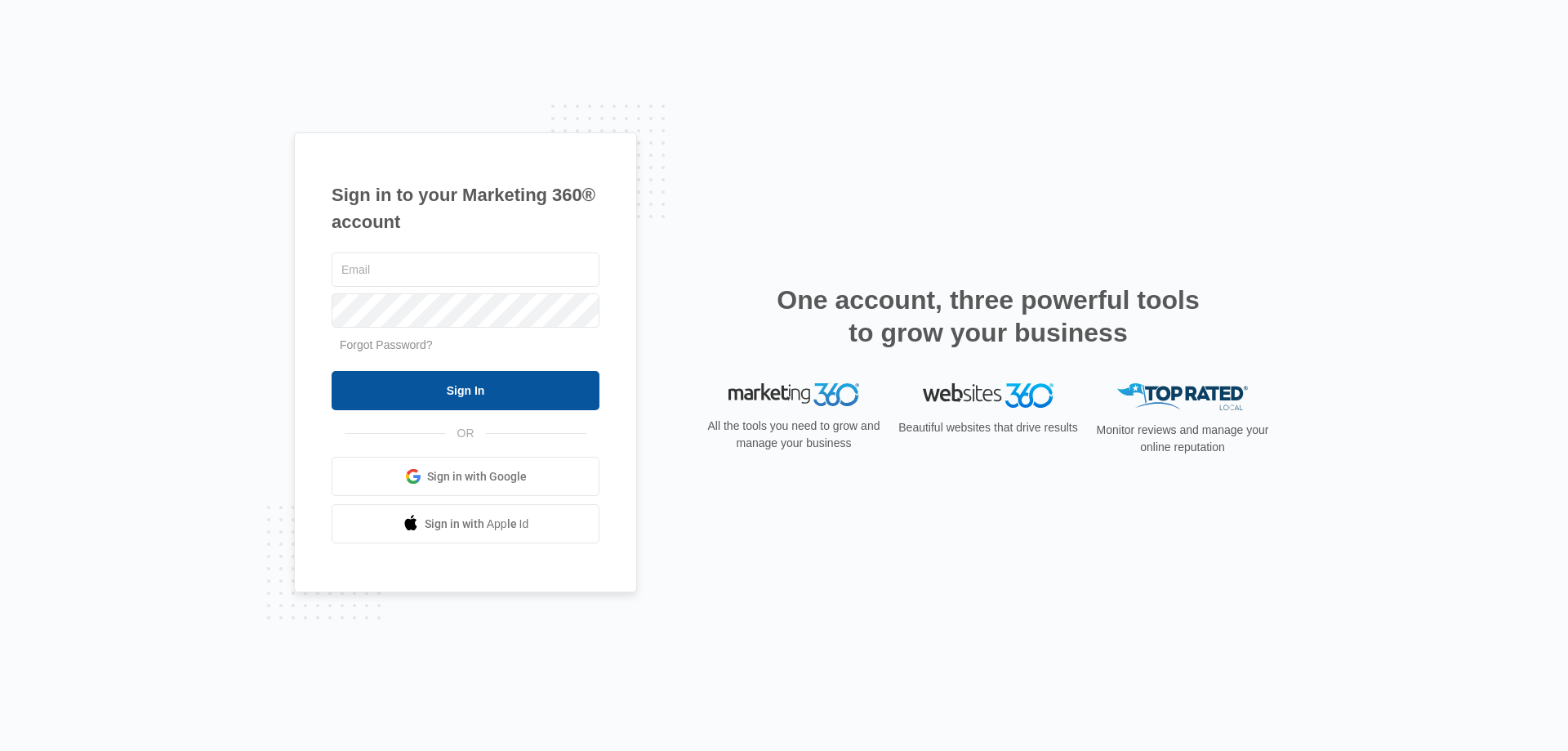
type input "[EMAIL_ADDRESS][DOMAIN_NAME]"
click at [482, 392] on input "Sign In" at bounding box center [465, 391] width 268 height 39
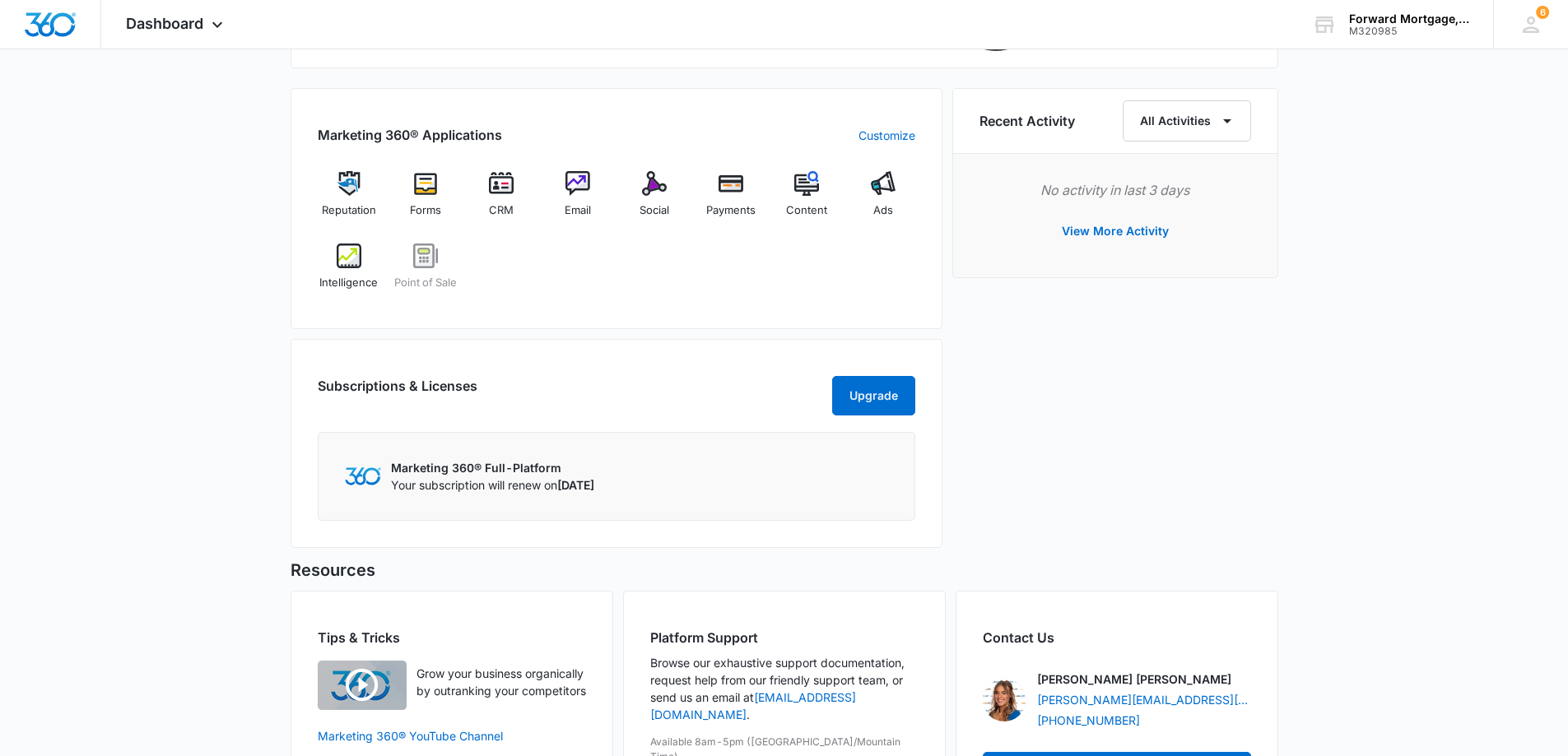
scroll to position [572, 0]
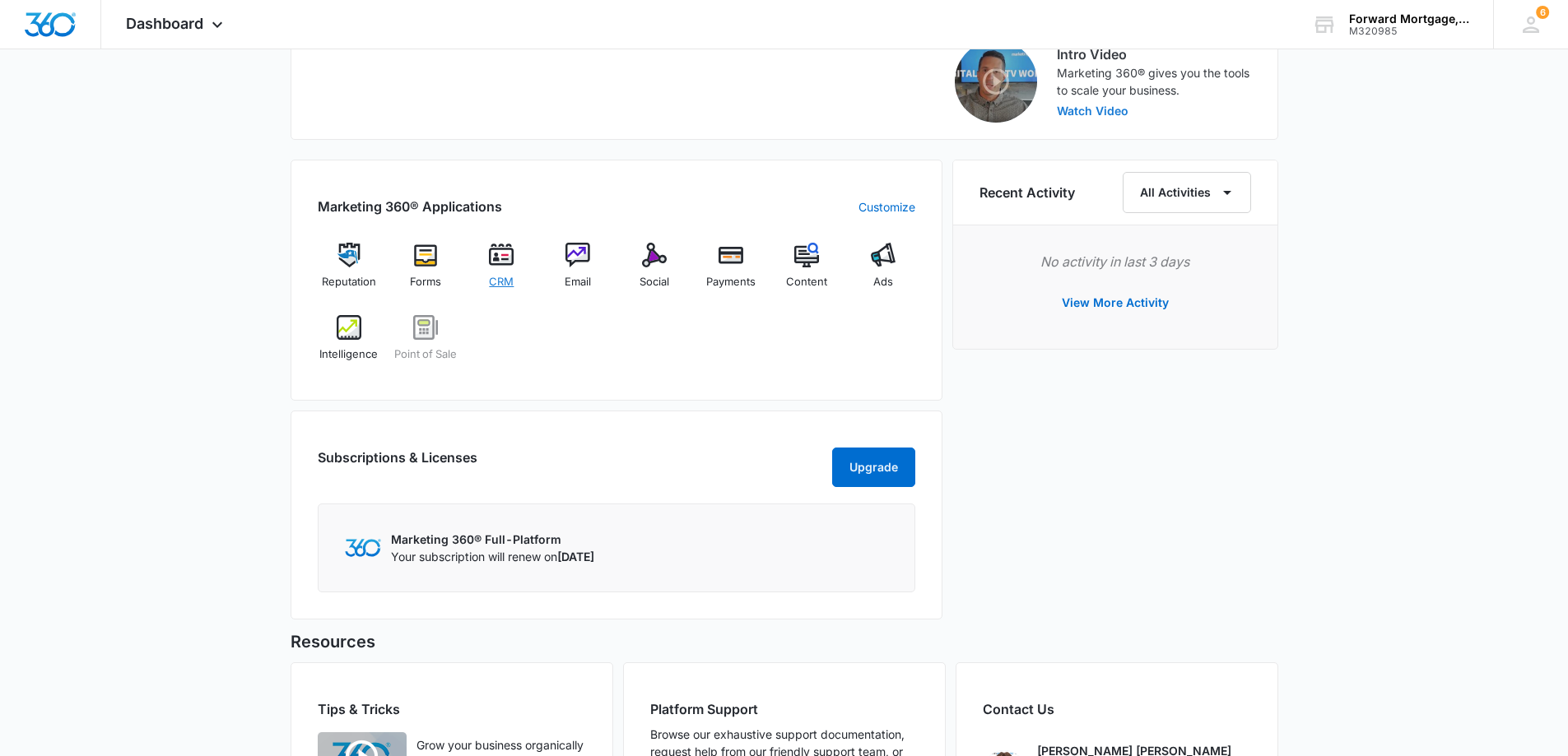
click at [507, 274] on span "CRM" at bounding box center [501, 282] width 24 height 17
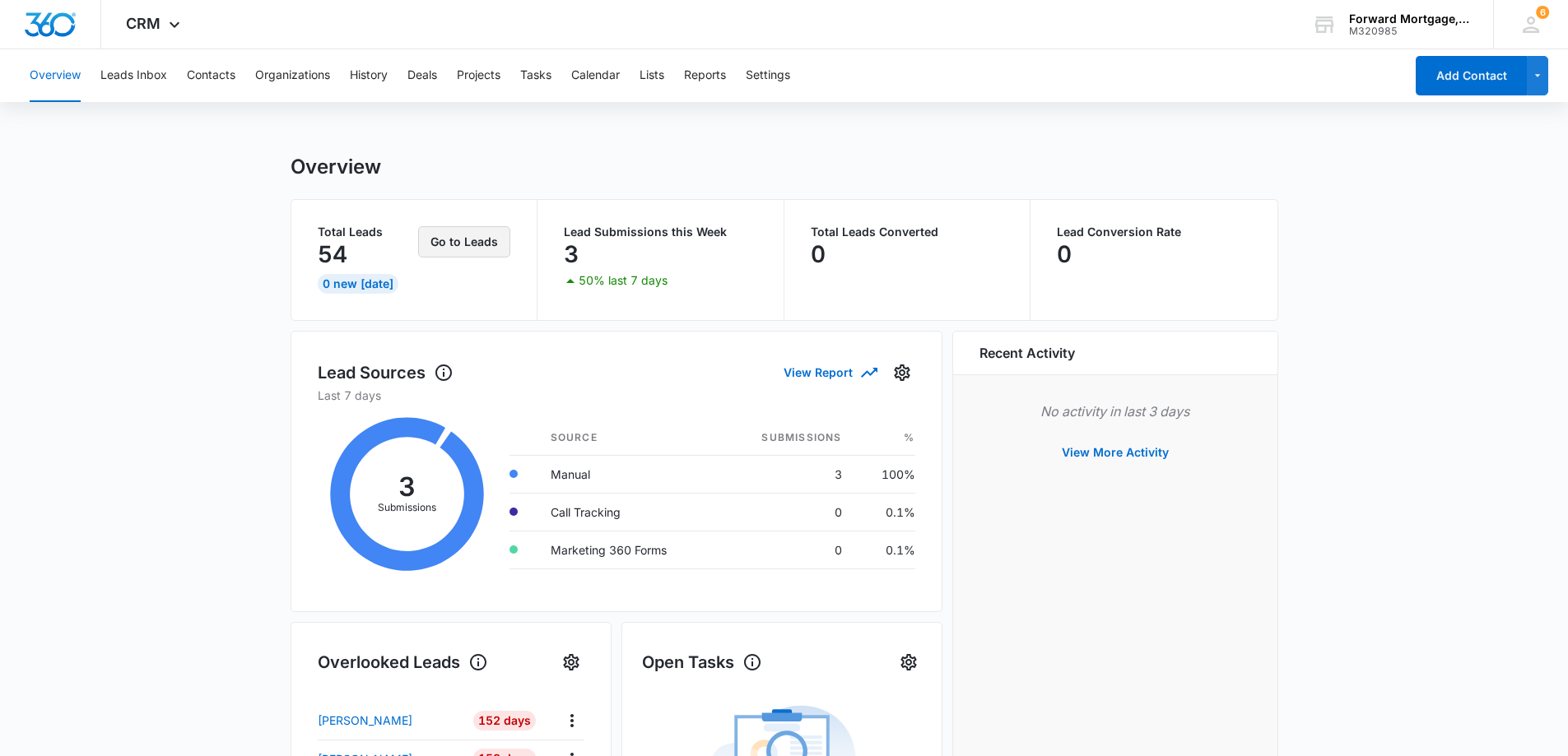
click at [464, 250] on button "Go to Leads" at bounding box center [464, 241] width 92 height 31
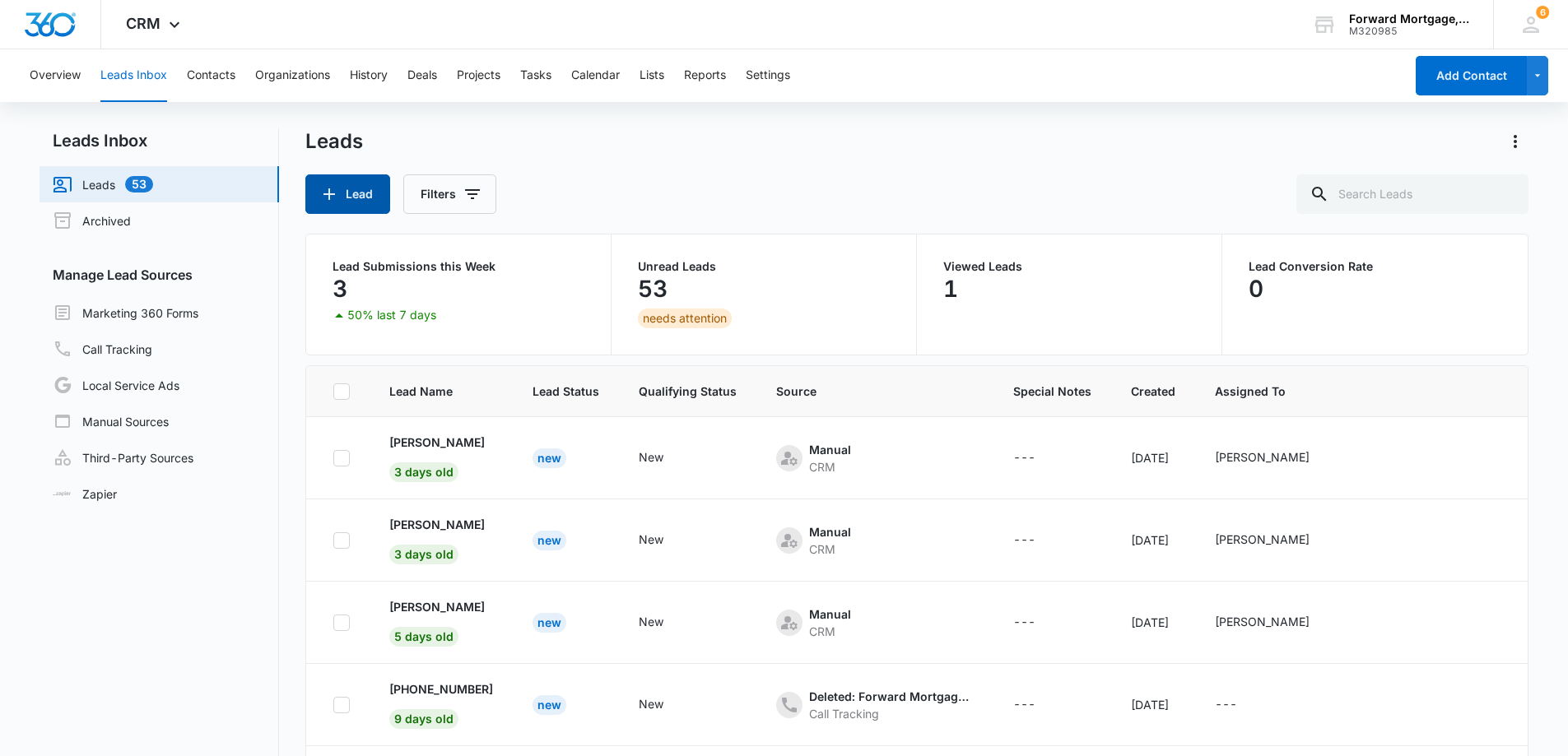
click at [373, 192] on button "Lead" at bounding box center [347, 194] width 85 height 39
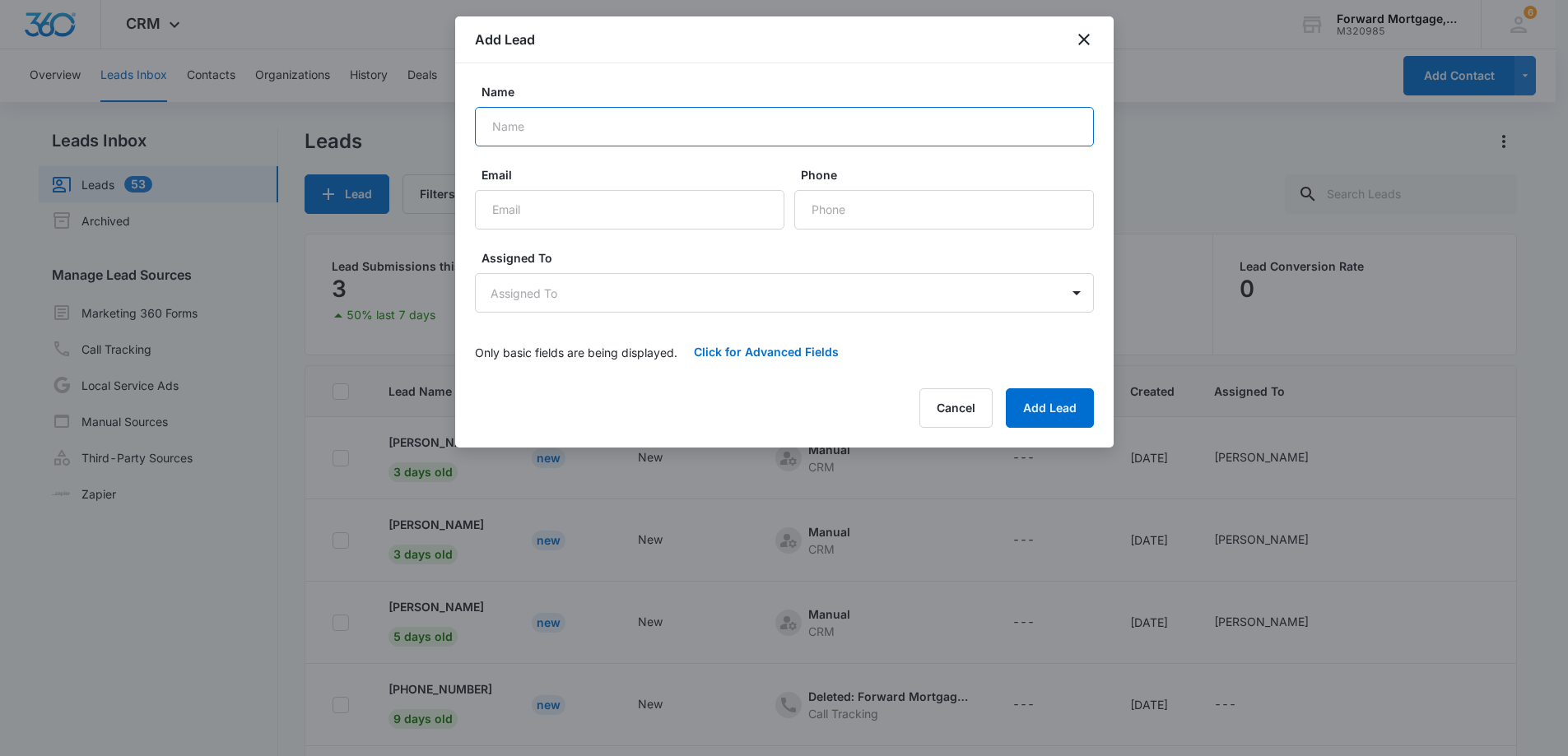
click at [516, 123] on input "Name" at bounding box center [784, 126] width 618 height 39
type input "Eriq Alexander"
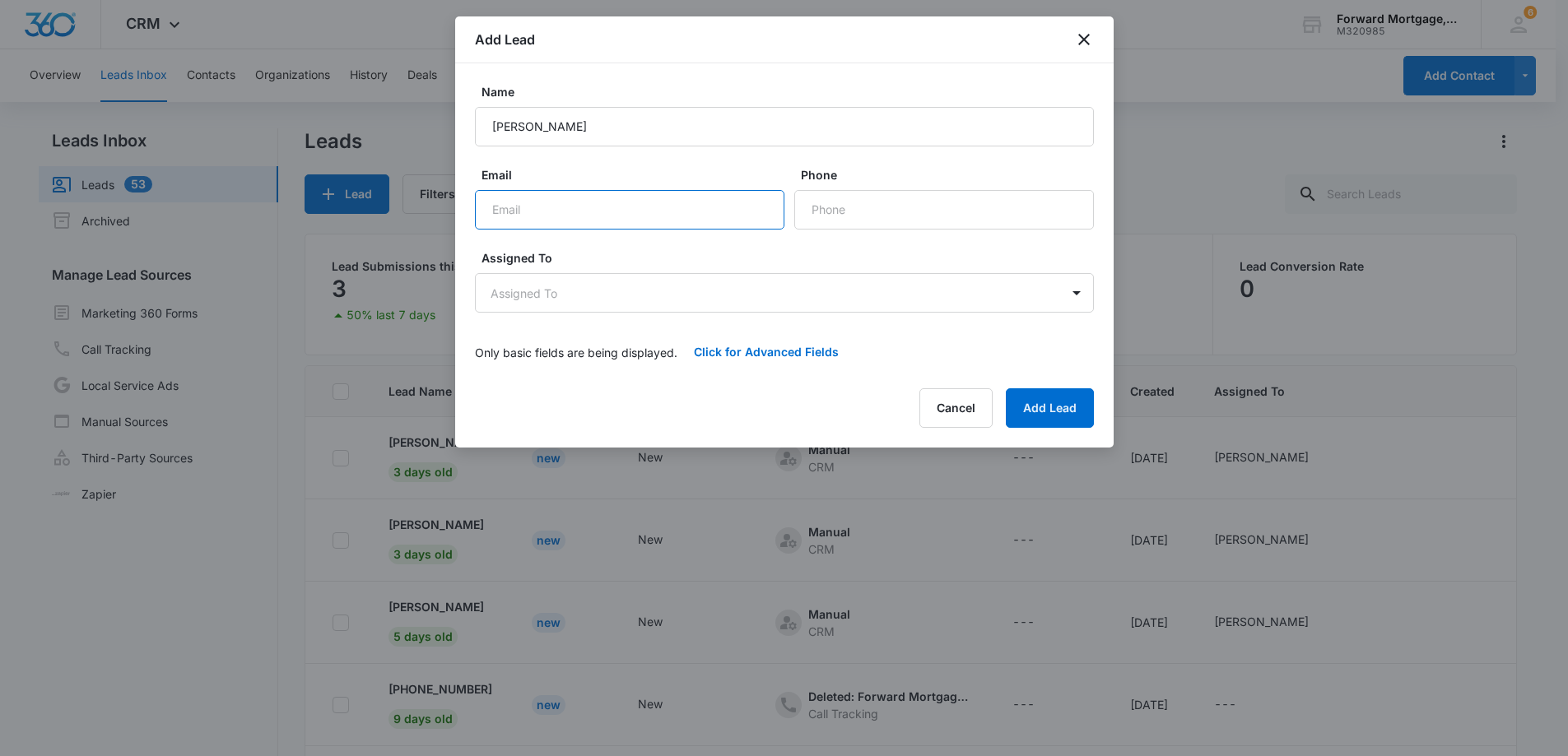
paste input "eriqk.alexander@gmail.com"
type input "eriqk.alexander@gmail.com"
click at [863, 213] on input "Phone" at bounding box center [944, 209] width 299 height 39
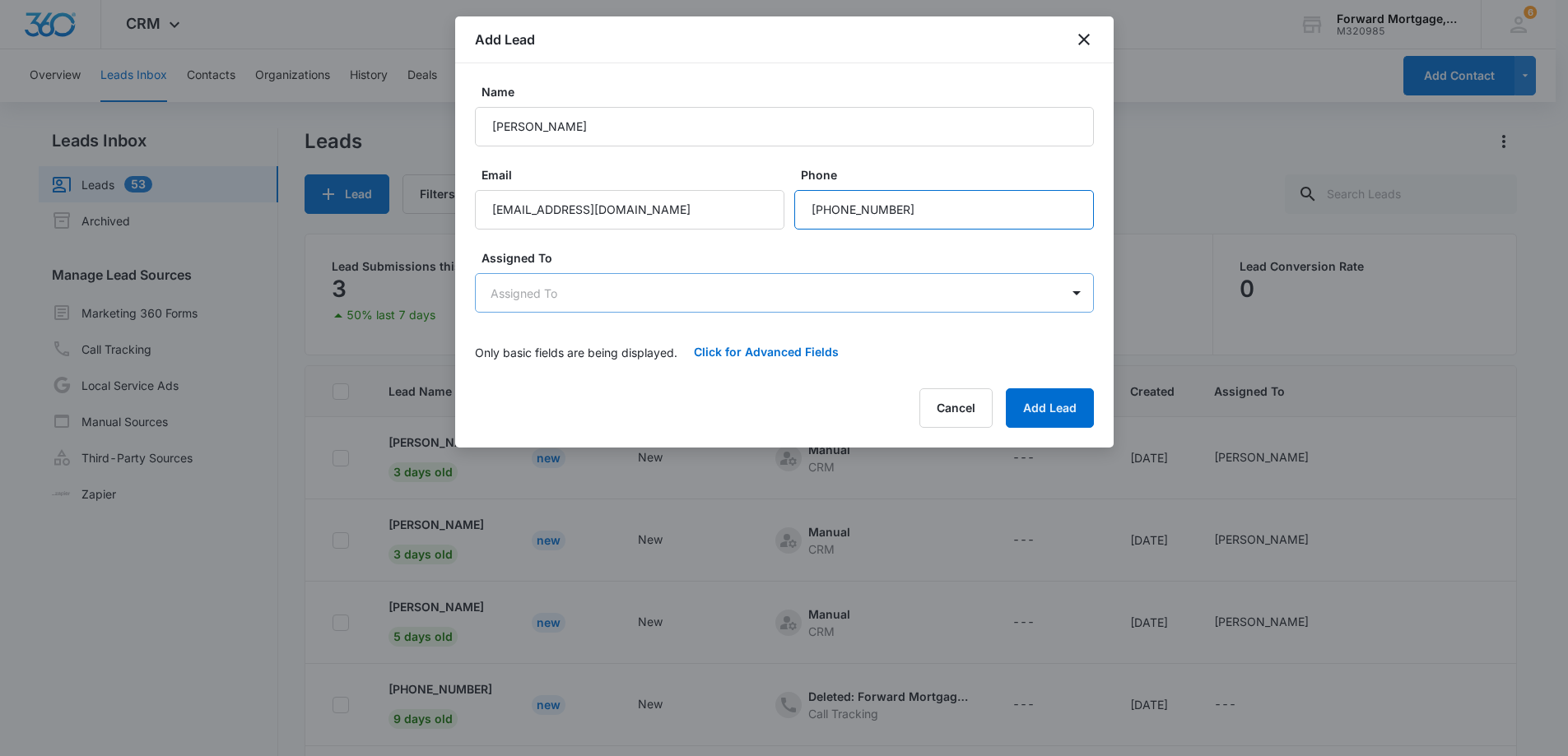
type input "(631) 560-2639"
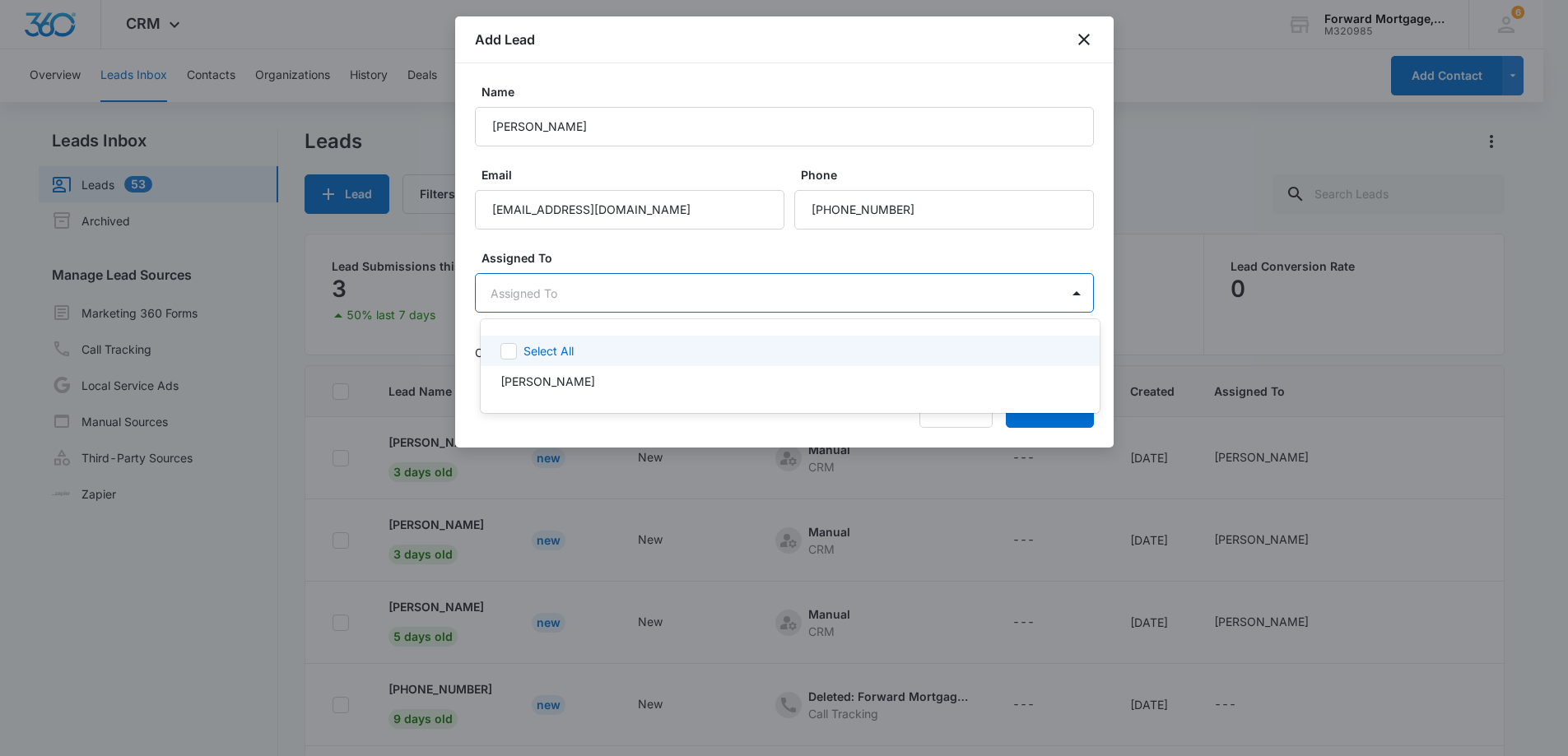
click at [544, 287] on body "CRM Apps Reputation Forms CRM Email Social Payments POS Content Ads Intelligenc…" at bounding box center [784, 378] width 1568 height 756
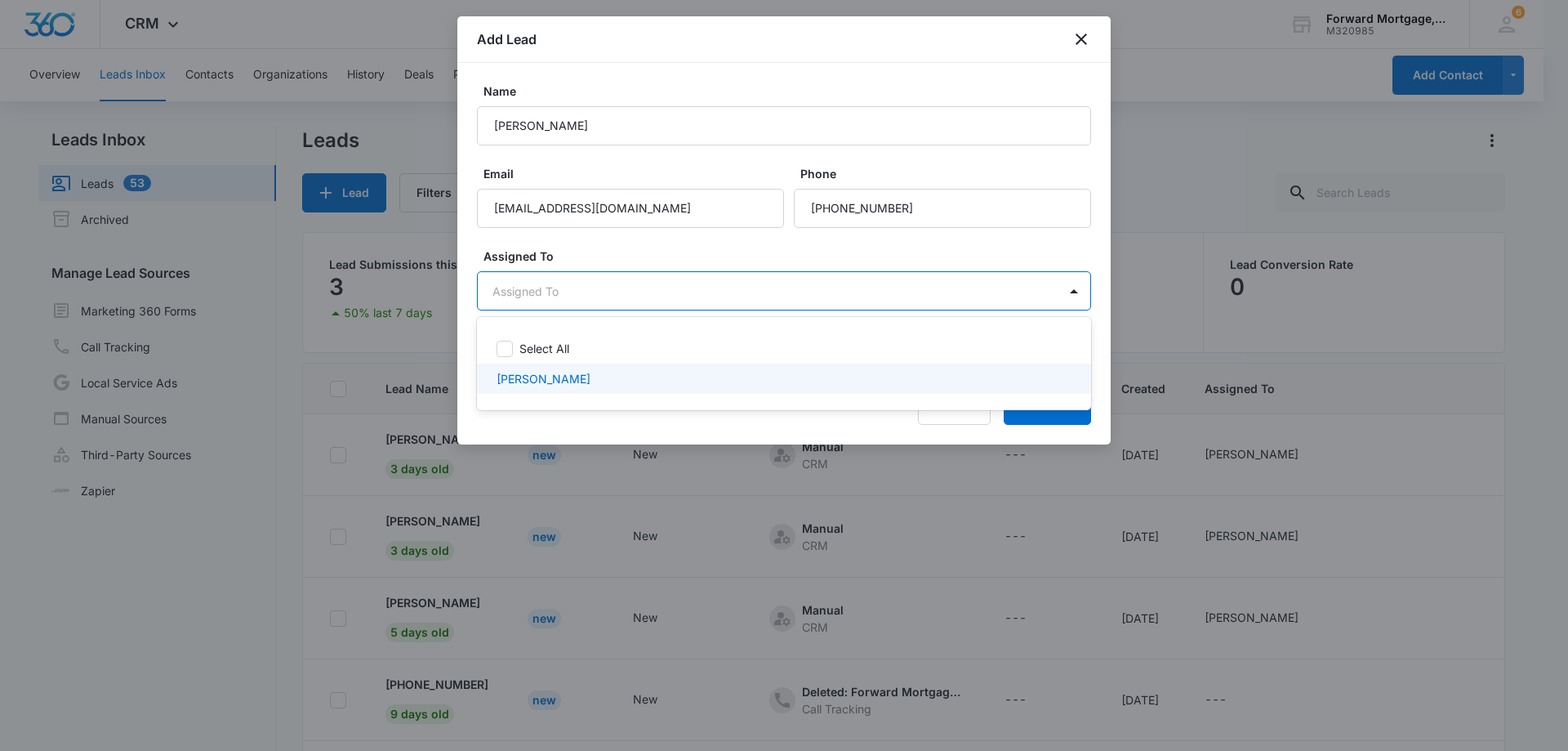
click at [526, 377] on p "Christopher Di Girolamo" at bounding box center [543, 379] width 94 height 18
checkbox input "true"
click at [1028, 427] on div at bounding box center [784, 376] width 1568 height 751
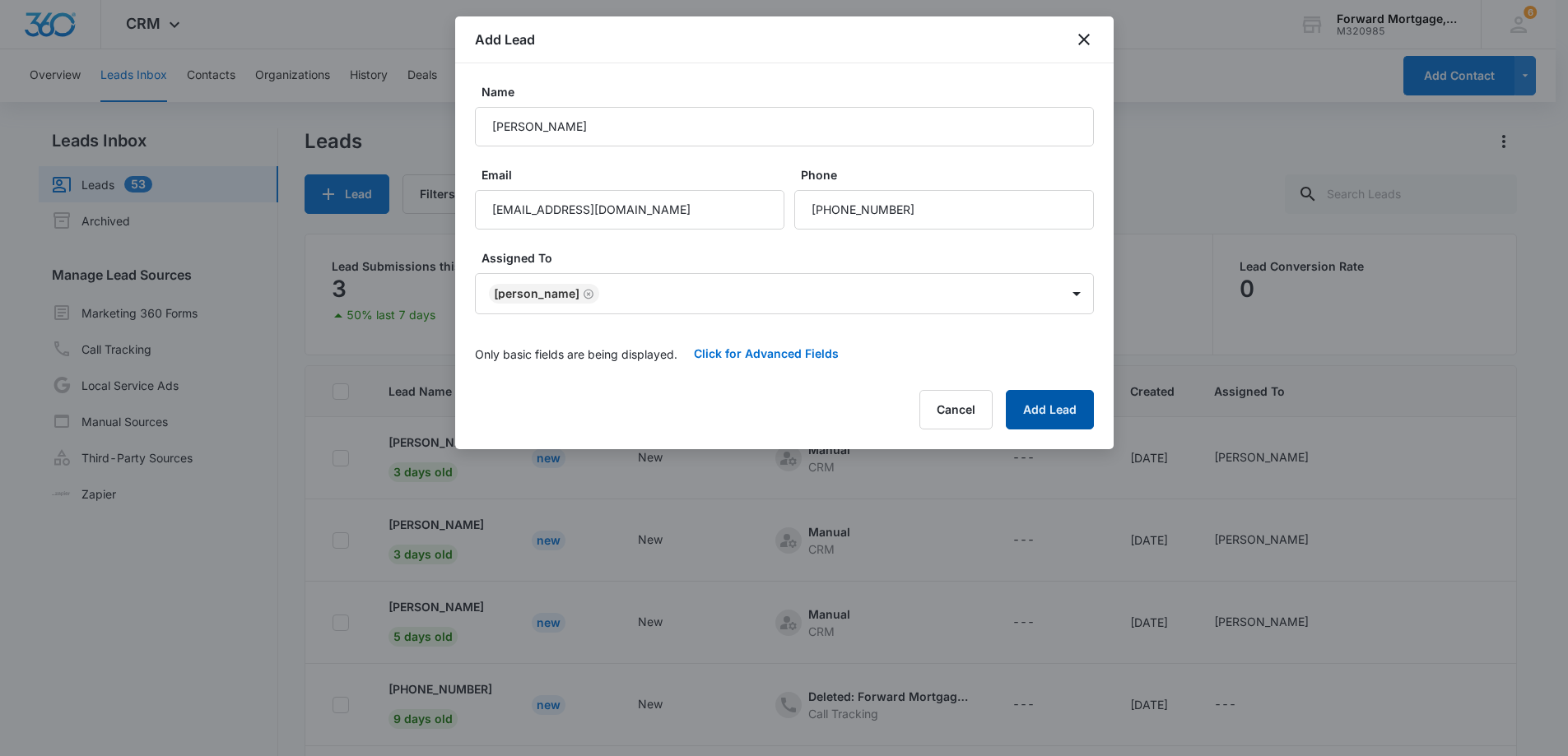
click at [1035, 420] on button "Add Lead" at bounding box center [1050, 409] width 88 height 39
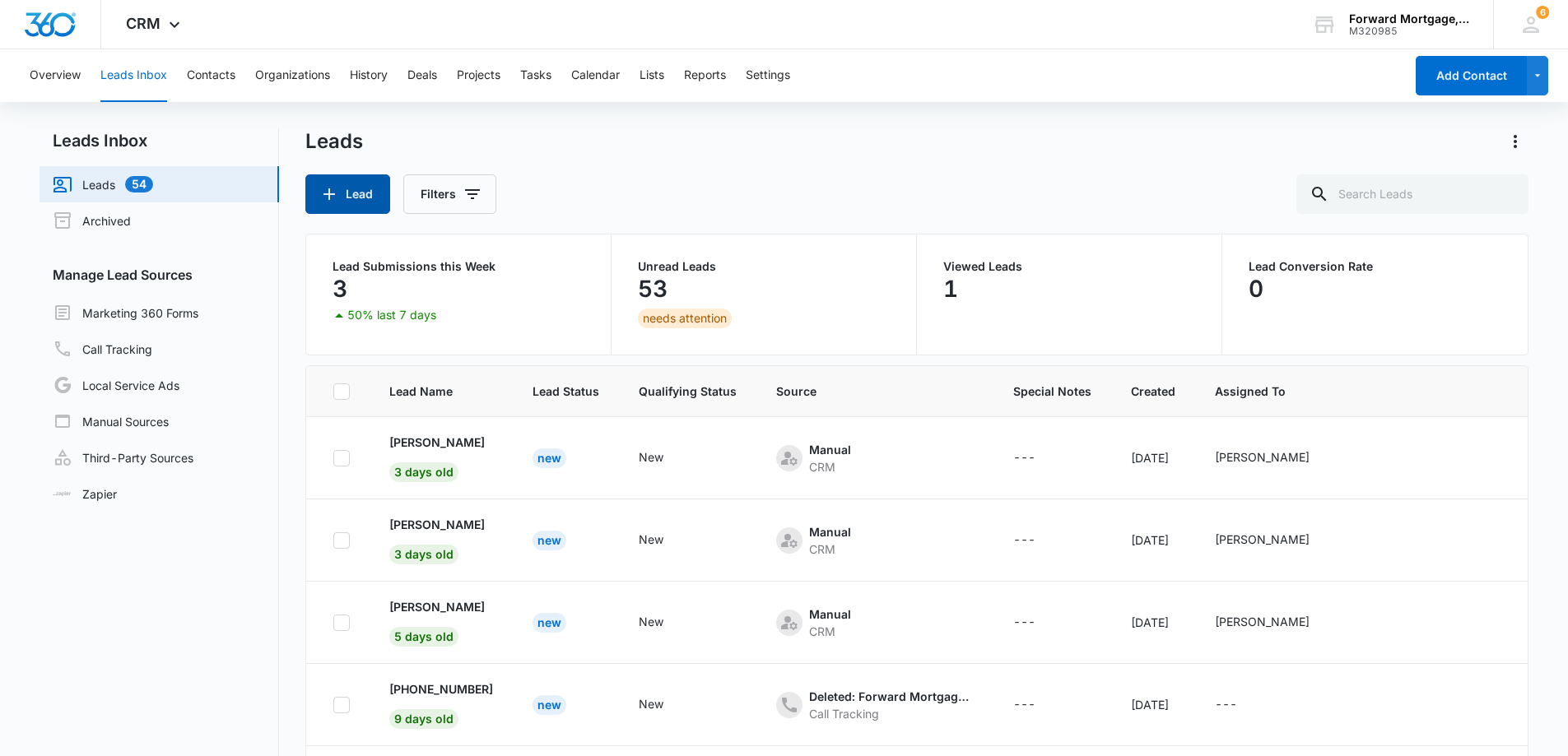
click at [341, 197] on button "Lead" at bounding box center [347, 194] width 85 height 39
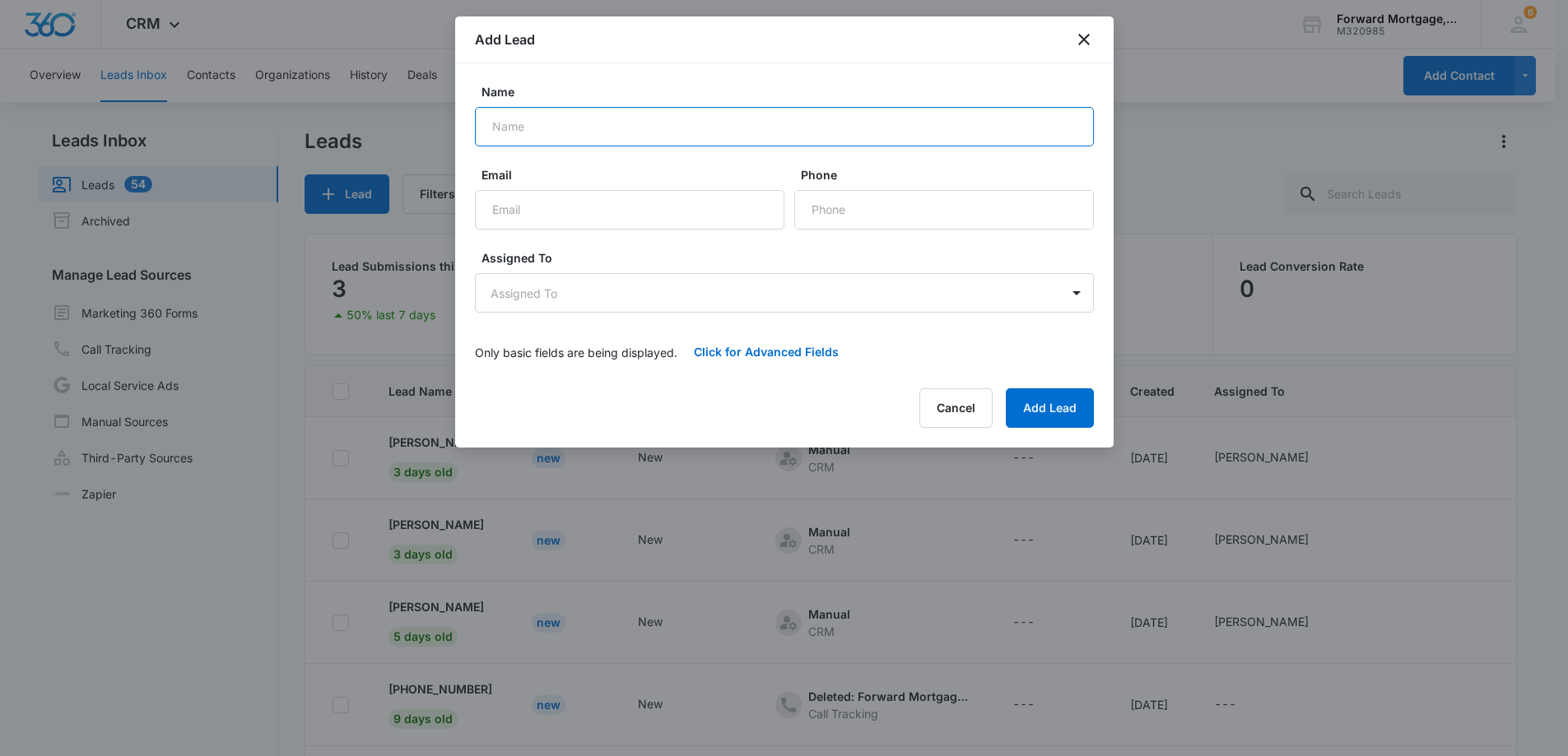
click at [592, 125] on input "Name" at bounding box center [784, 126] width 618 height 39
type input "Dan Schneider"
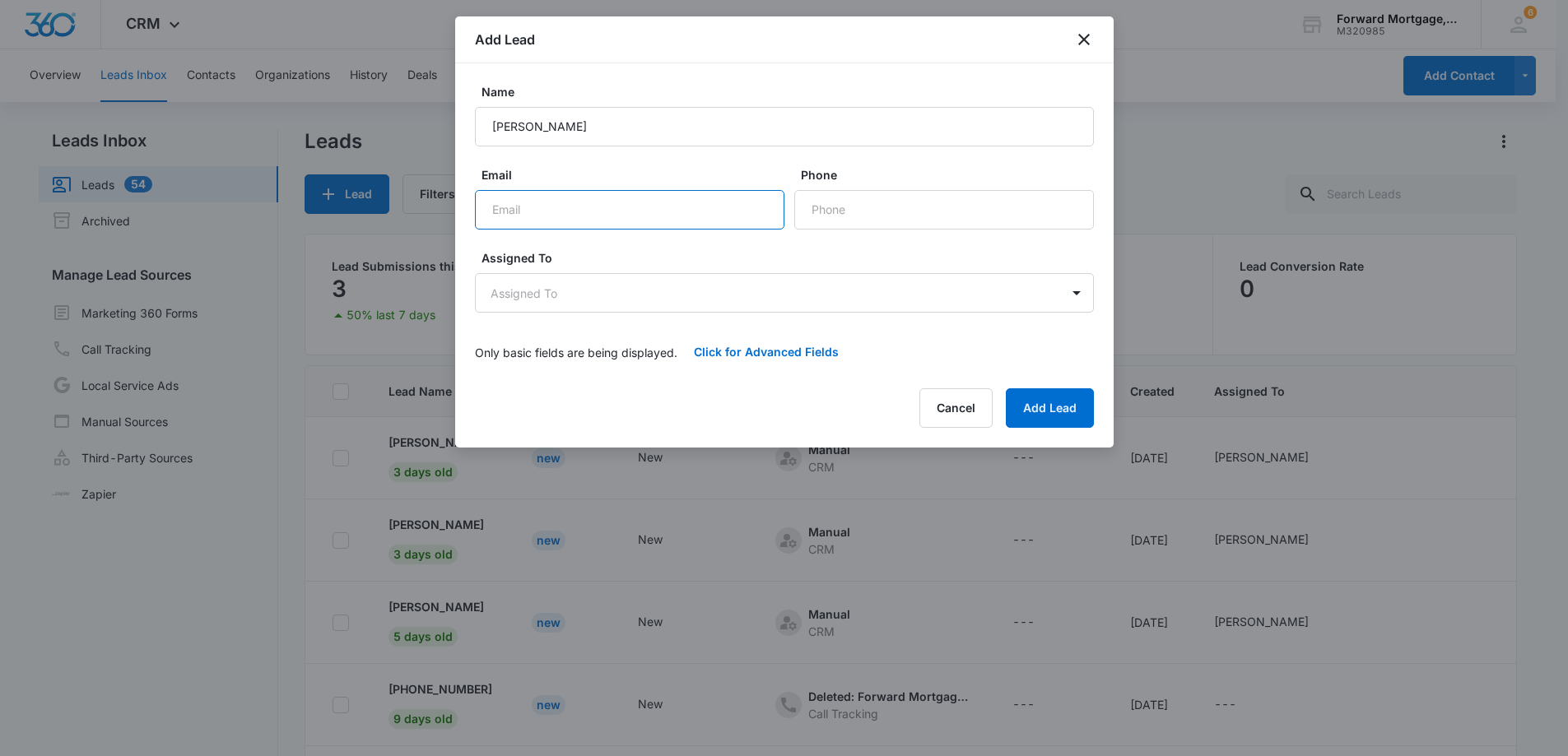
paste input "dkiely41@gmail.com"
type input "dkiely41@gmail.com"
click at [815, 213] on input "Phone" at bounding box center [944, 209] width 299 height 39
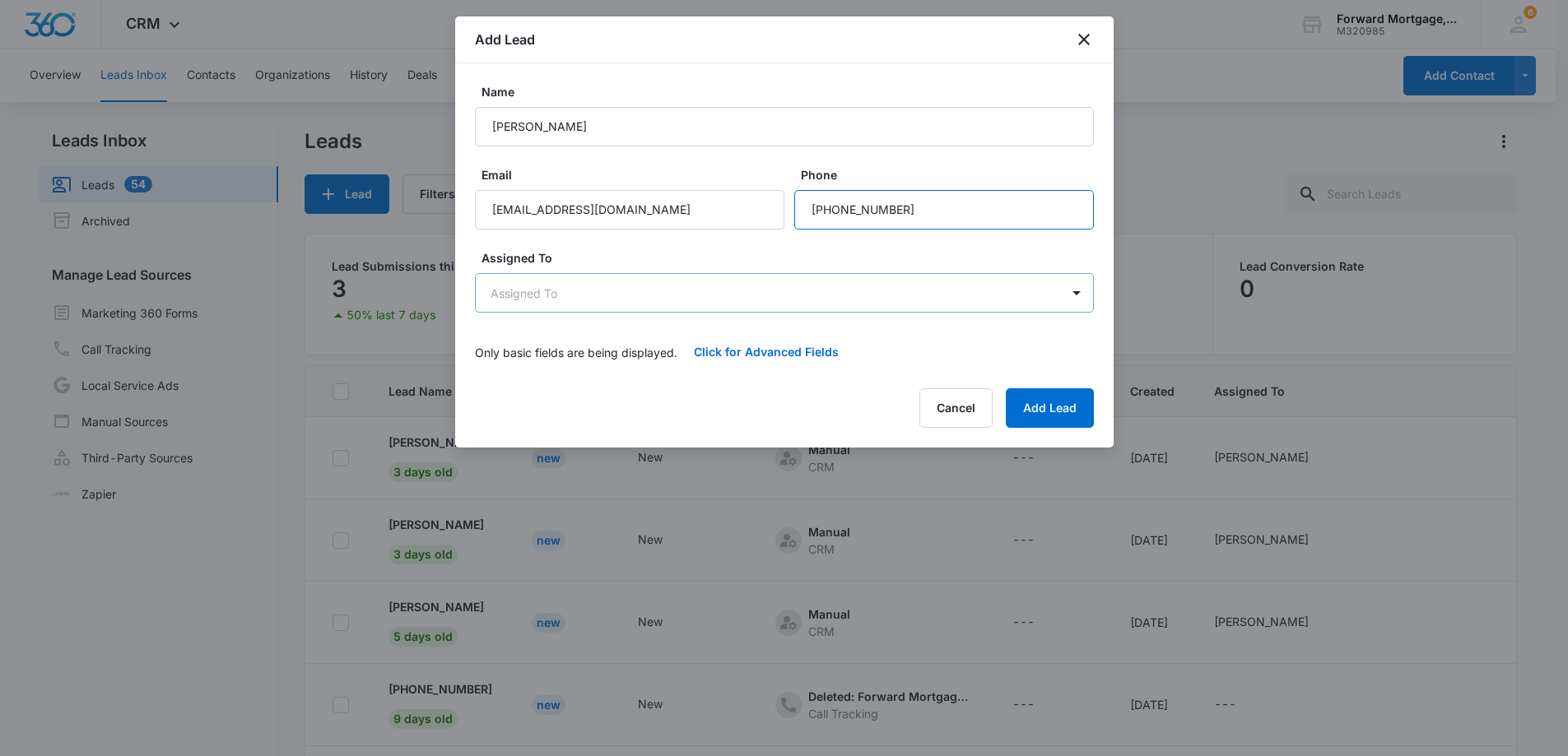
type input "(862) 432-0736"
click at [601, 292] on body "CRM Apps Reputation Forms CRM Email Social Payments POS Content Ads Intelligenc…" at bounding box center [784, 443] width 1568 height 886
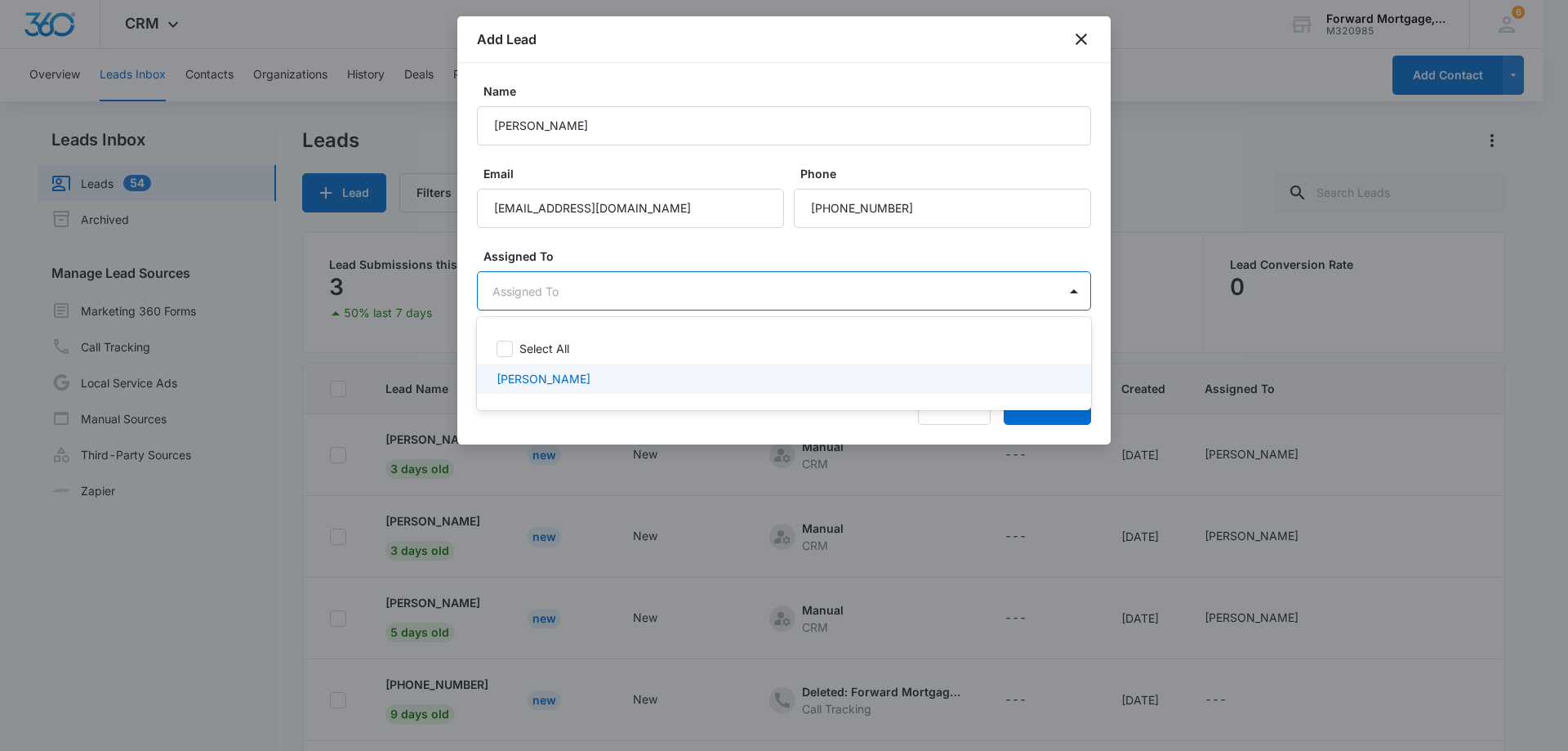
click at [540, 375] on p "Christopher Di Girolamo" at bounding box center [543, 379] width 94 height 18
checkbox input "true"
click at [1029, 421] on div at bounding box center [784, 376] width 1568 height 751
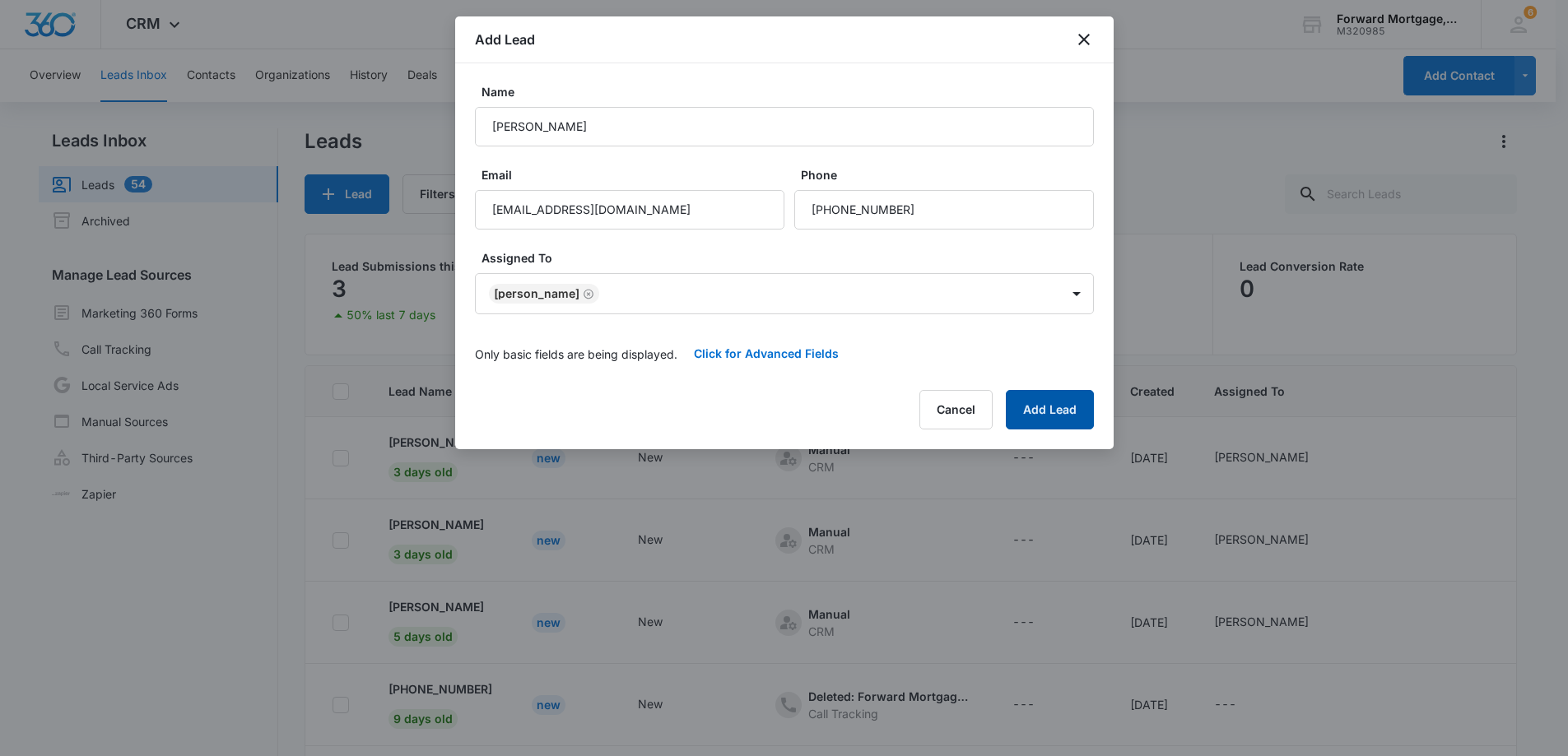
click at [1034, 424] on button "Add Lead" at bounding box center [1050, 409] width 88 height 39
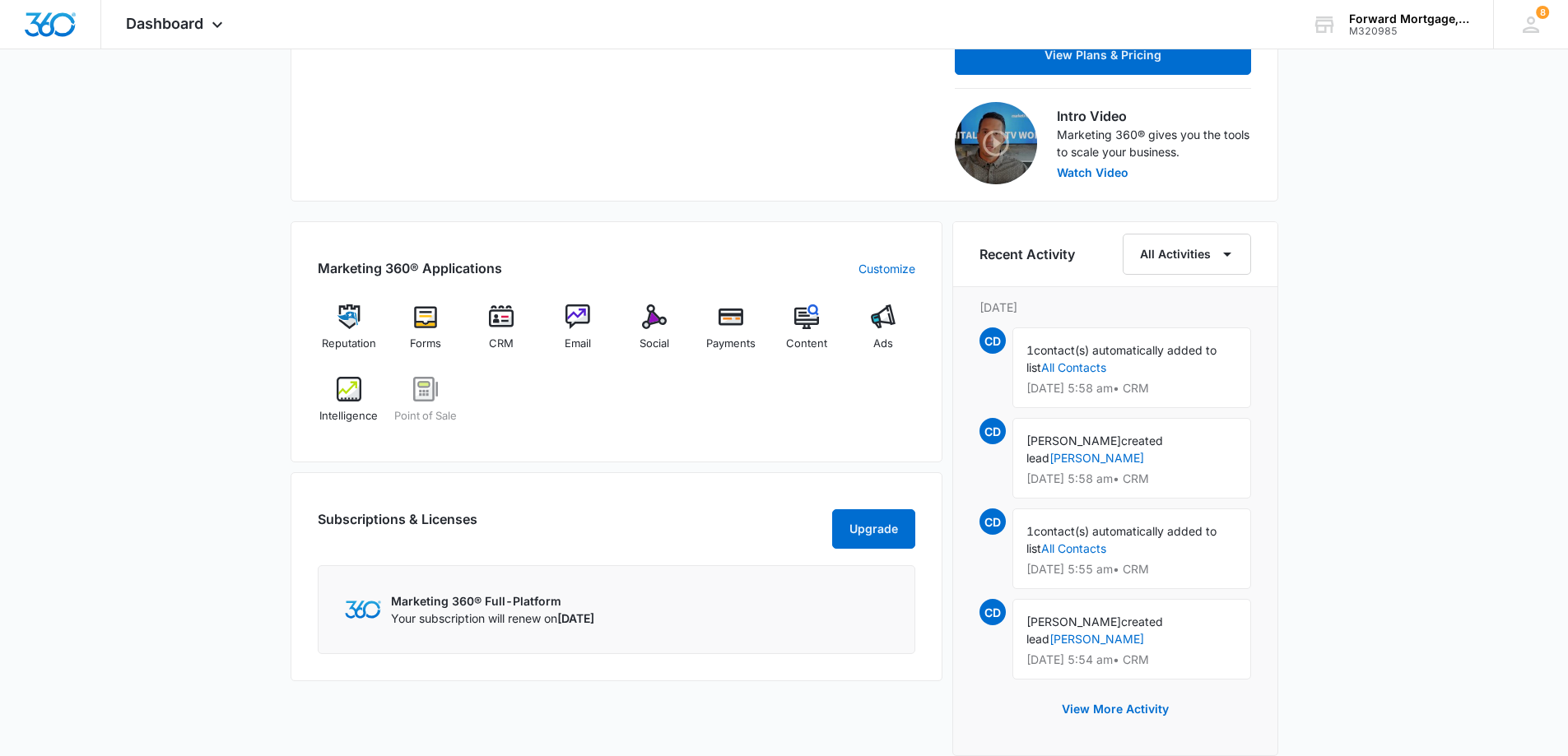
scroll to position [490, 0]
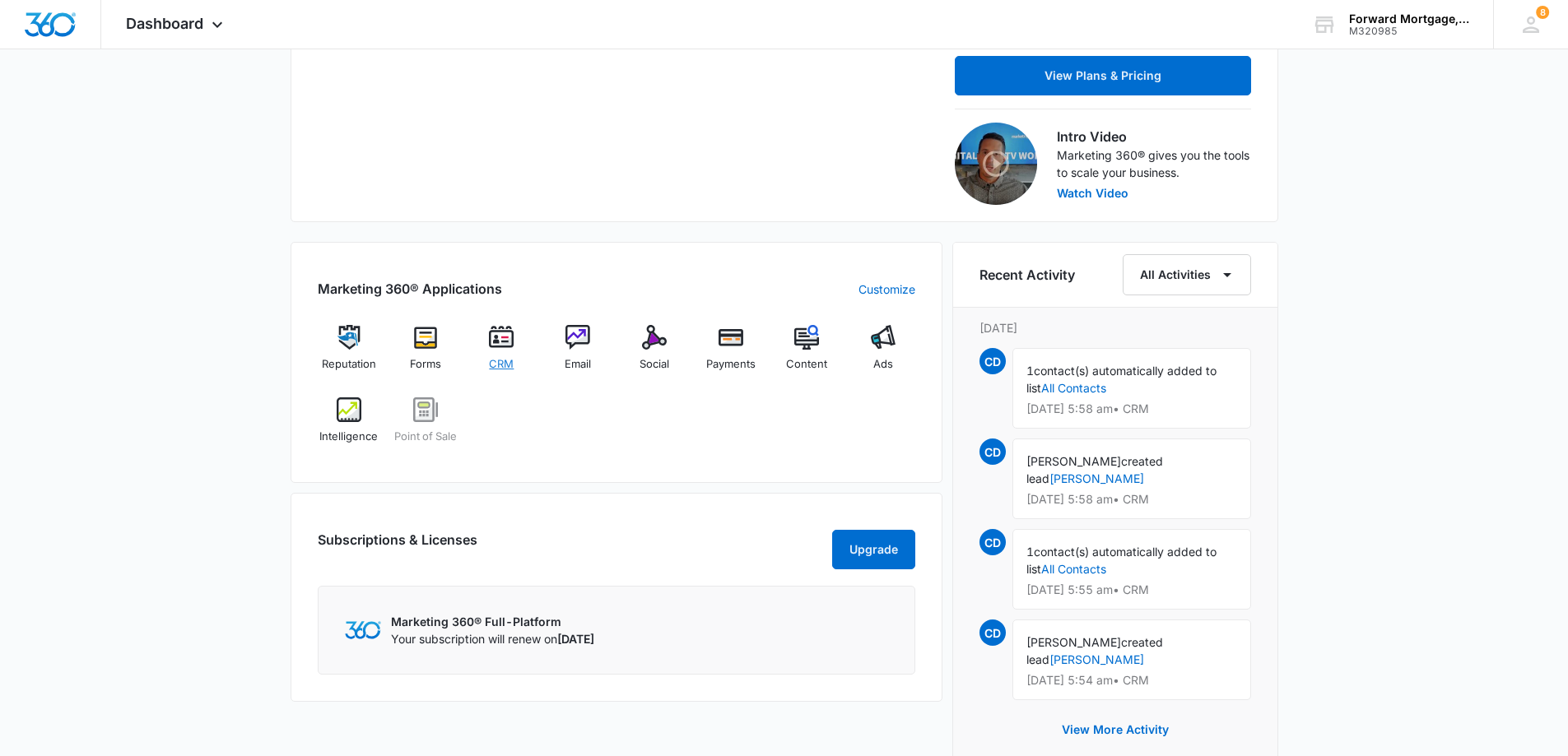
click at [497, 356] on span "CRM" at bounding box center [501, 365] width 24 height 17
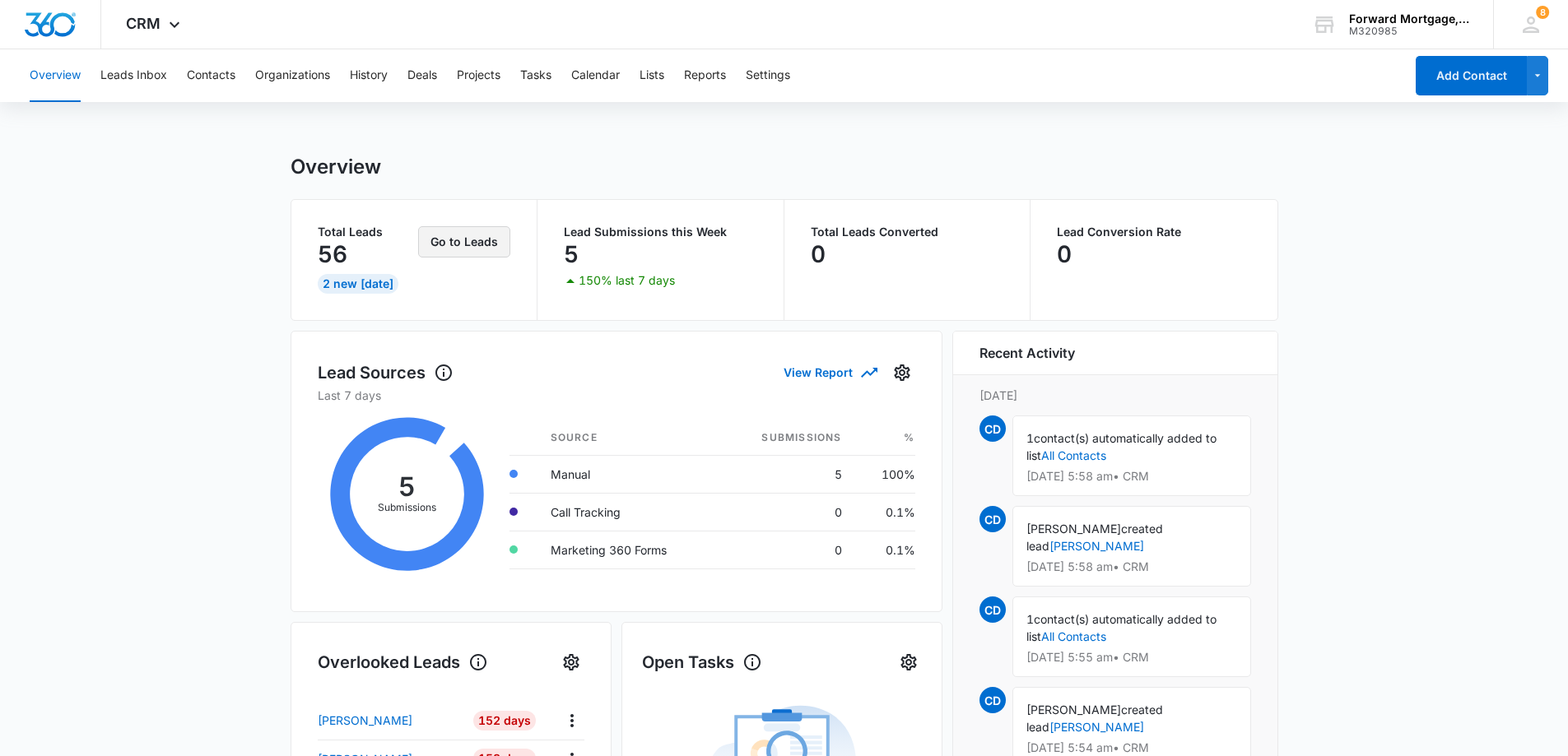
click at [456, 247] on button "Go to Leads" at bounding box center [464, 241] width 92 height 31
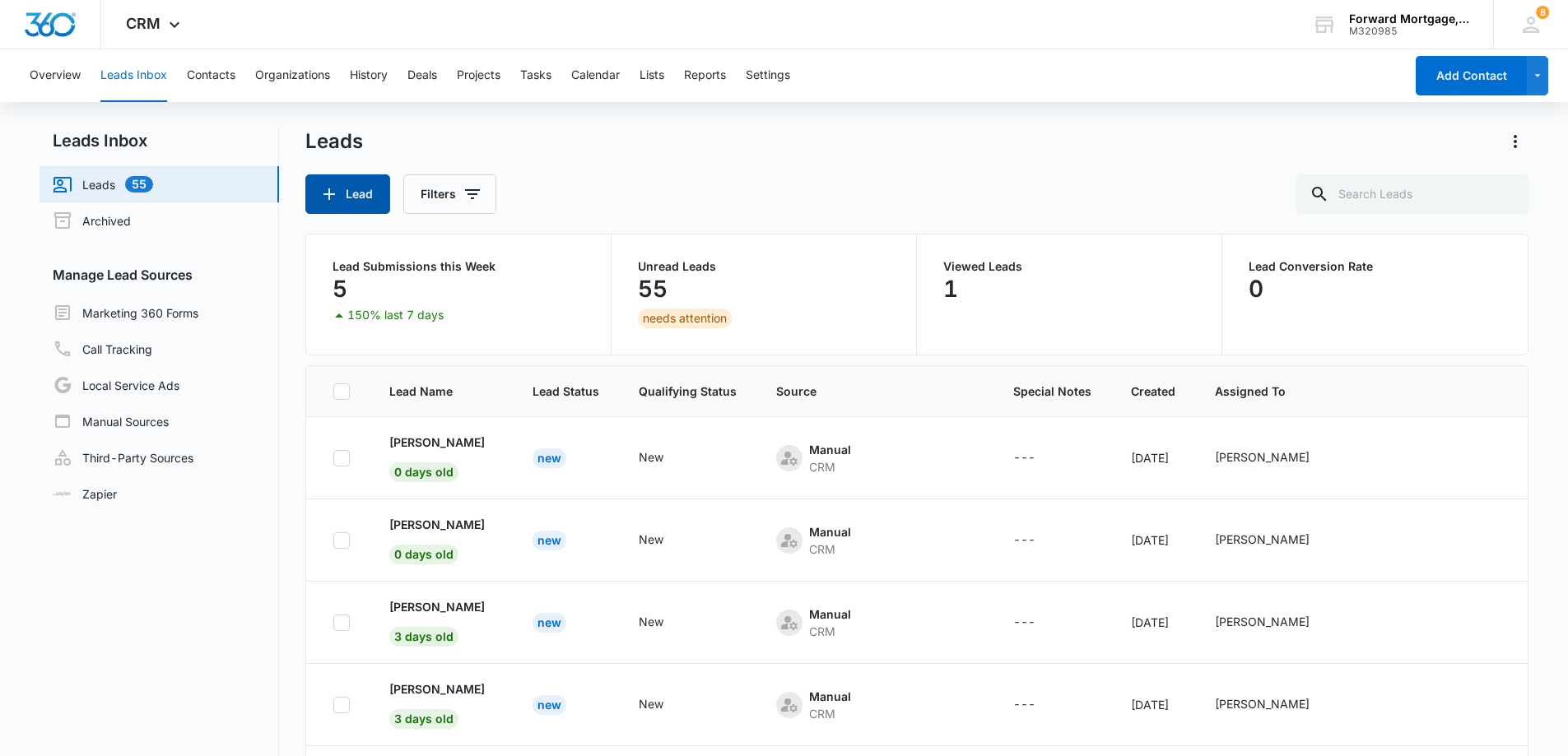
click at [344, 204] on button "Lead" at bounding box center [347, 194] width 85 height 39
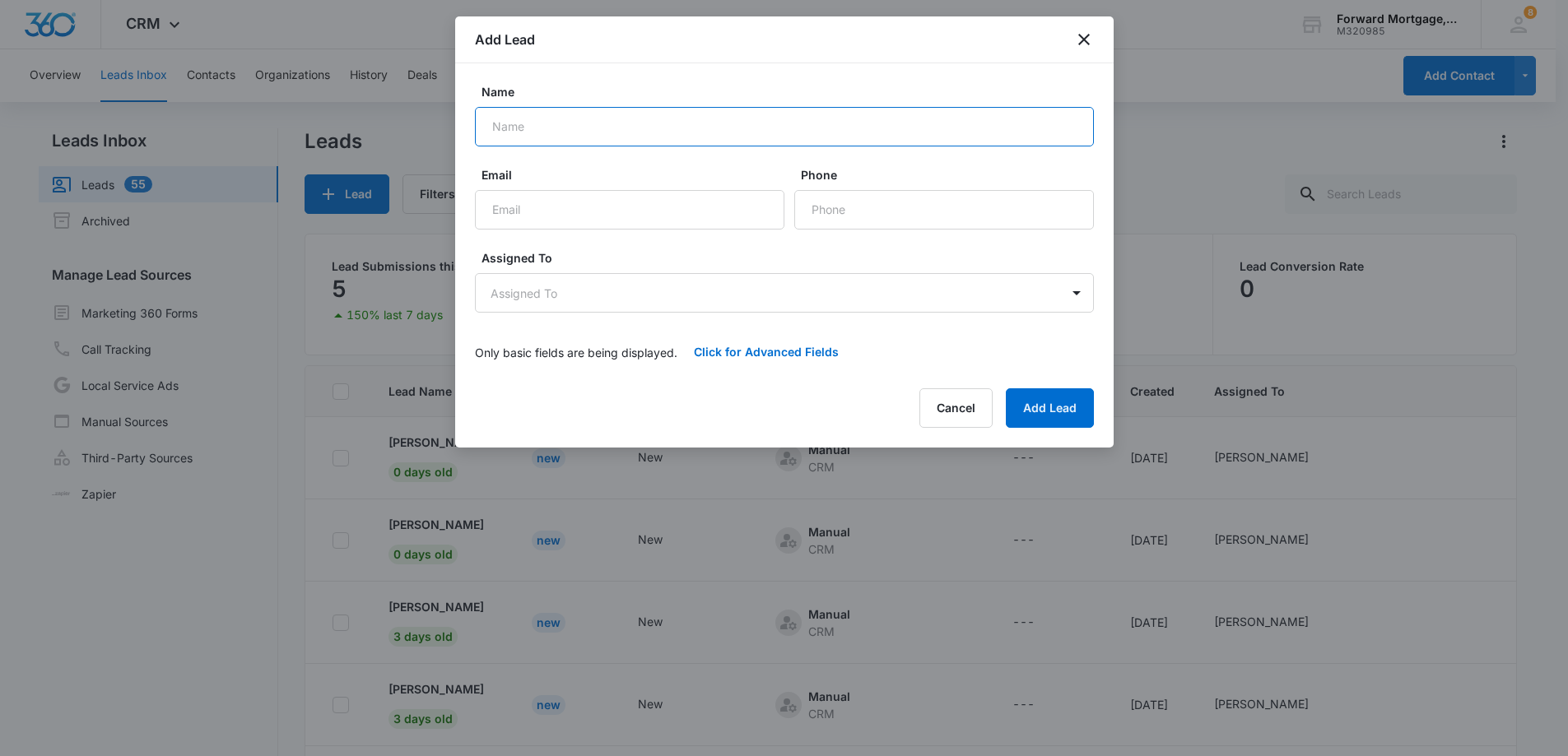
click at [592, 136] on input "Name" at bounding box center [784, 126] width 618 height 39
type input "Kayla Costa"
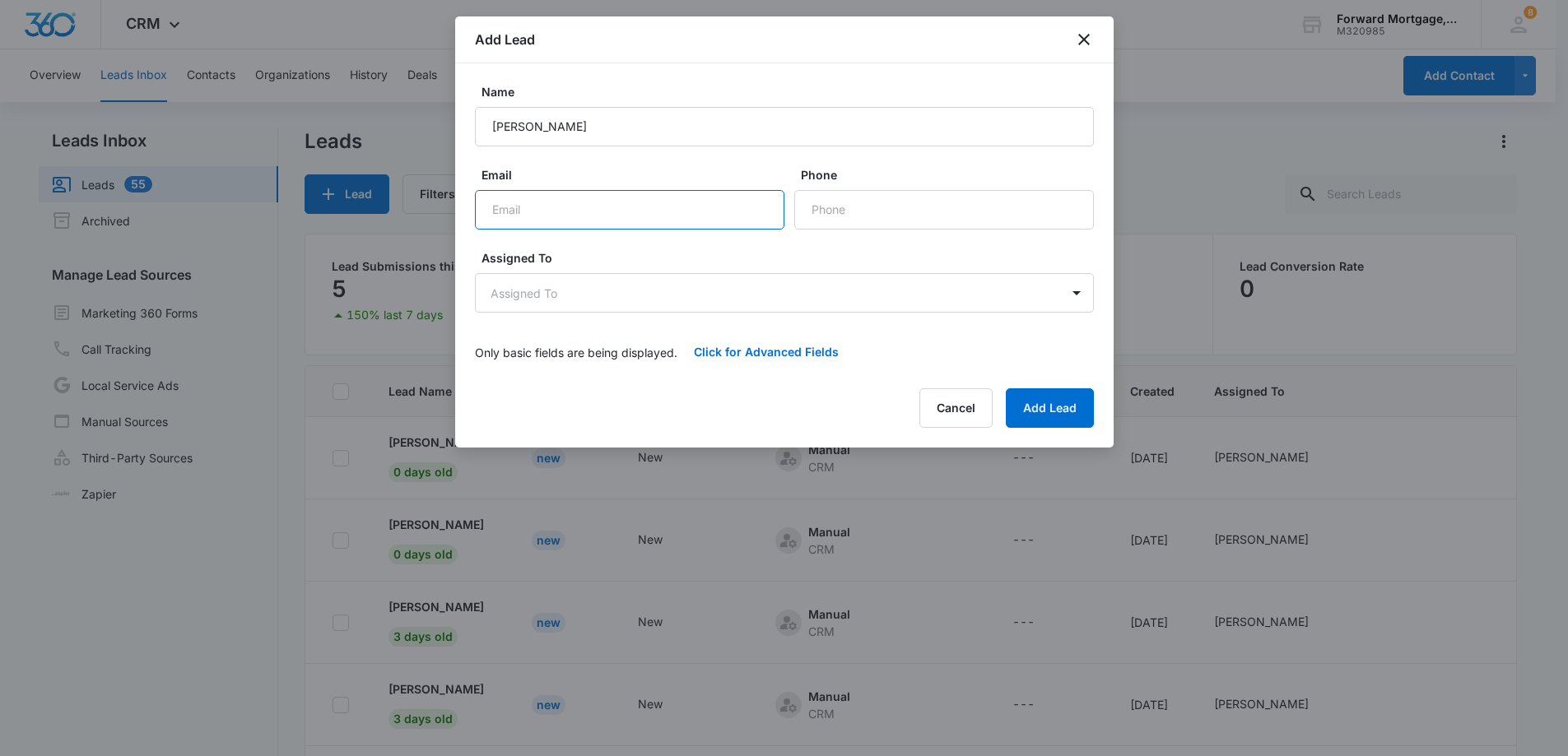
paste input "KAYLALIZABETH94@GMAIL.COM"
type input "KAYLALIZABETH94@GMAIL.COM"
click at [819, 215] on input "Phone" at bounding box center [944, 209] width 299 height 39
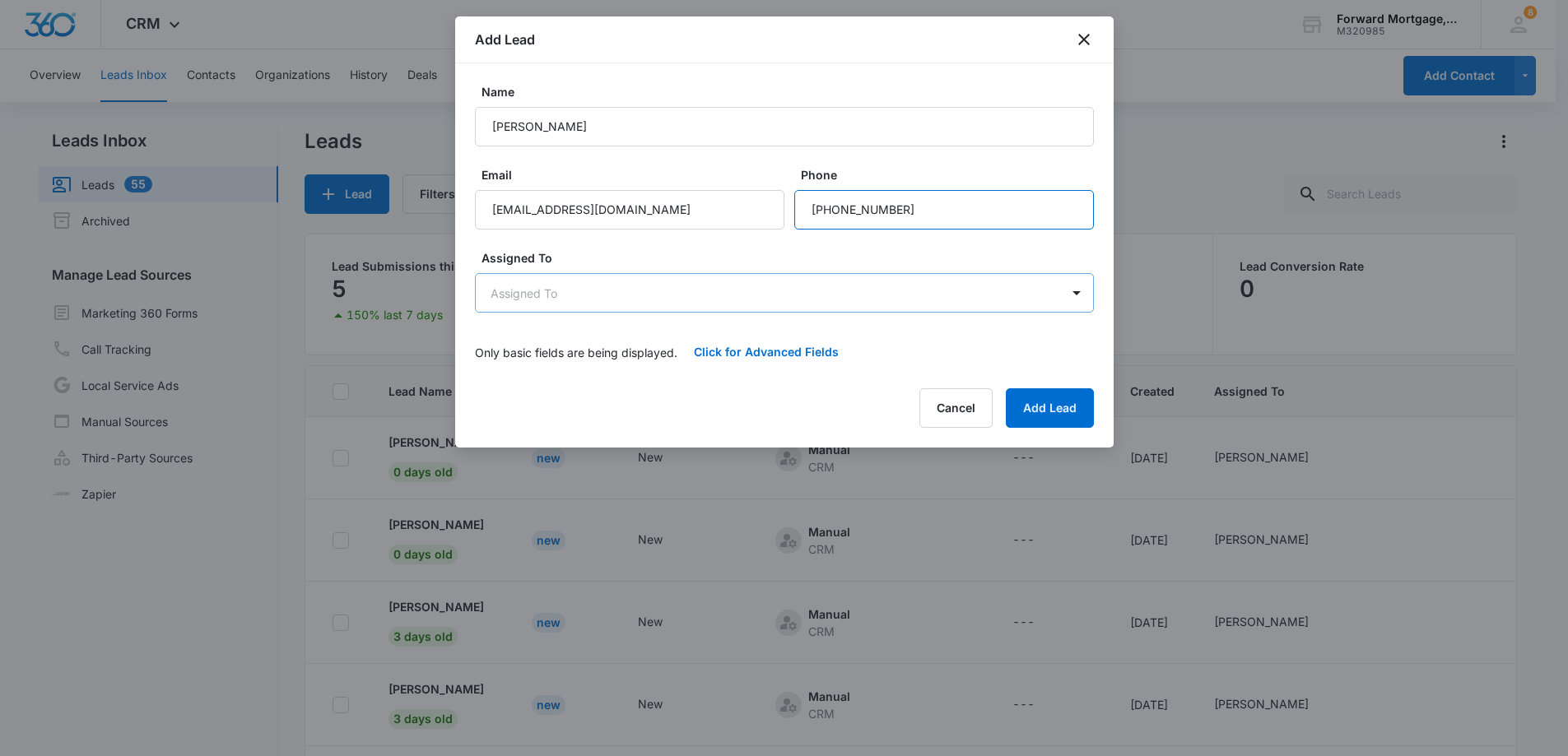
type input "(201) 230-4753"
click at [636, 291] on body "CRM Apps Reputation Forms CRM Email Social Payments POS Content Ads Intelligenc…" at bounding box center [784, 443] width 1568 height 886
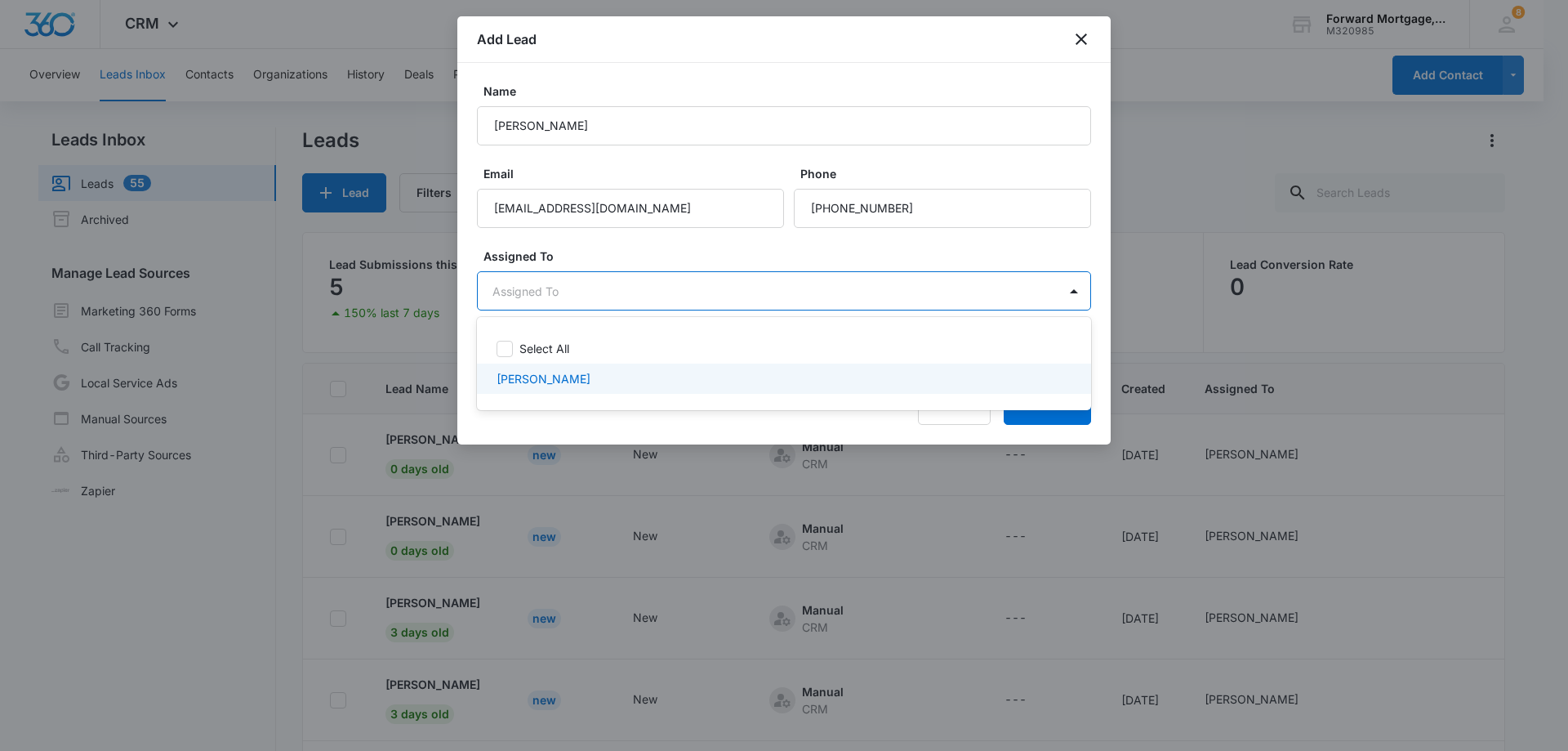
click at [535, 377] on p "Christopher Di Girolamo" at bounding box center [543, 379] width 94 height 18
checkbox input "true"
click at [1043, 426] on div at bounding box center [784, 376] width 1568 height 751
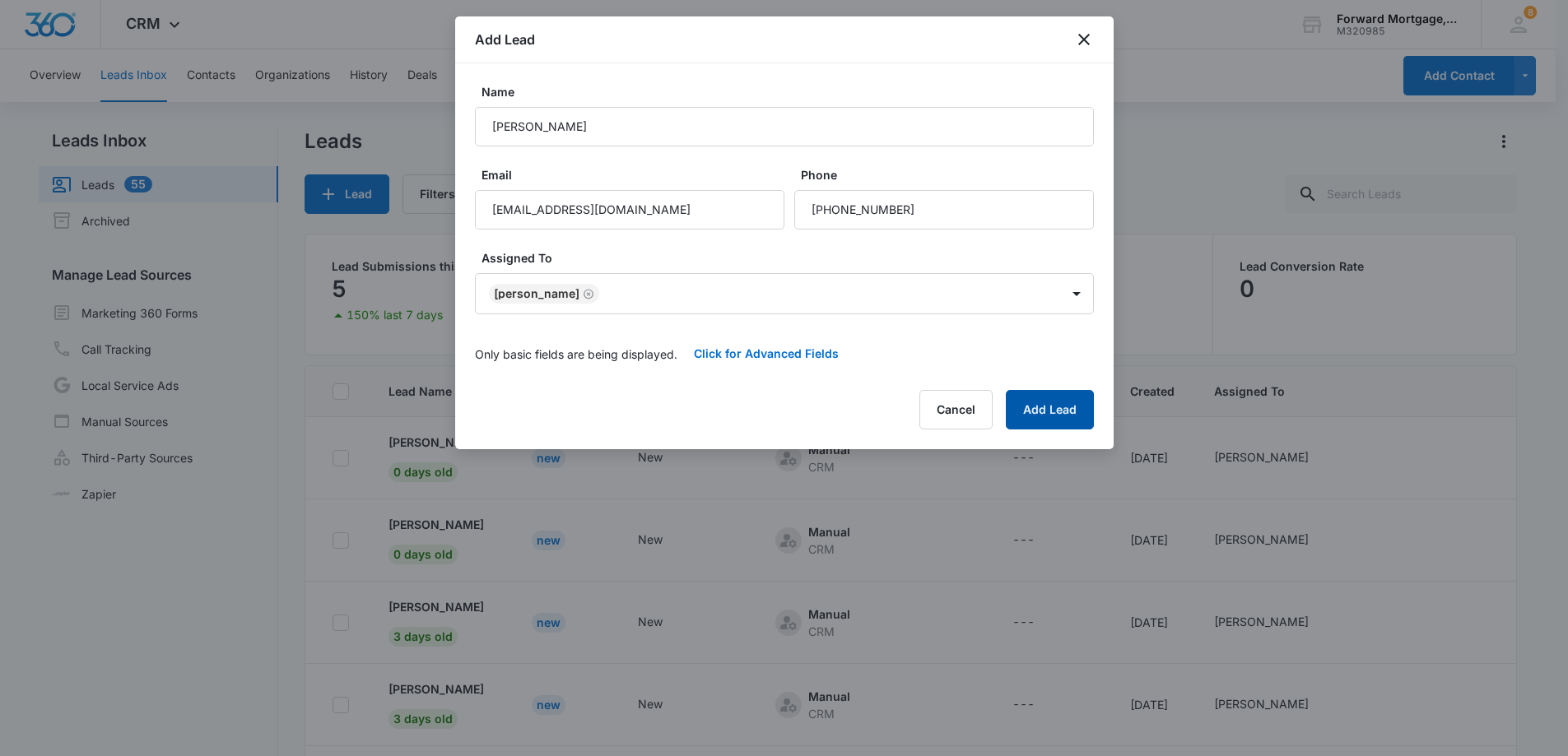
click at [1035, 424] on button "Add Lead" at bounding box center [1050, 409] width 88 height 39
